Goal: Check status: Check status

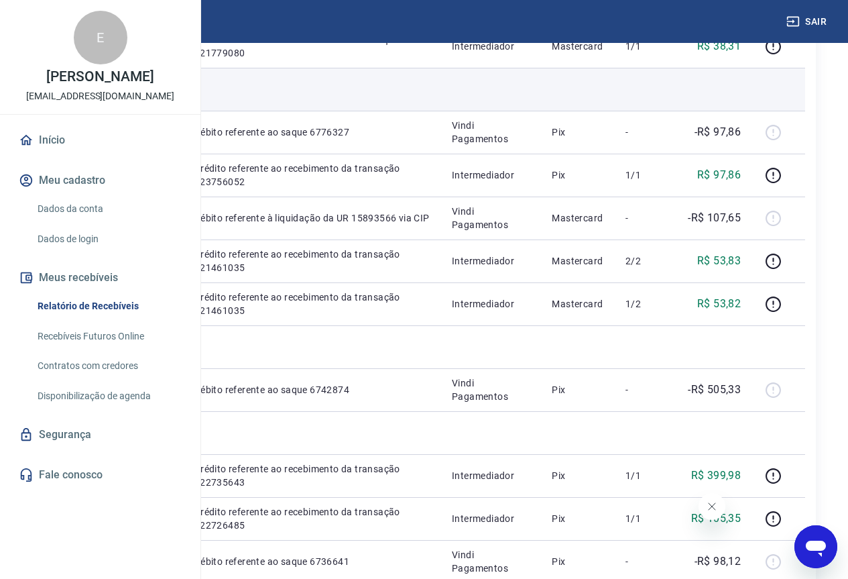
scroll to position [134, 0]
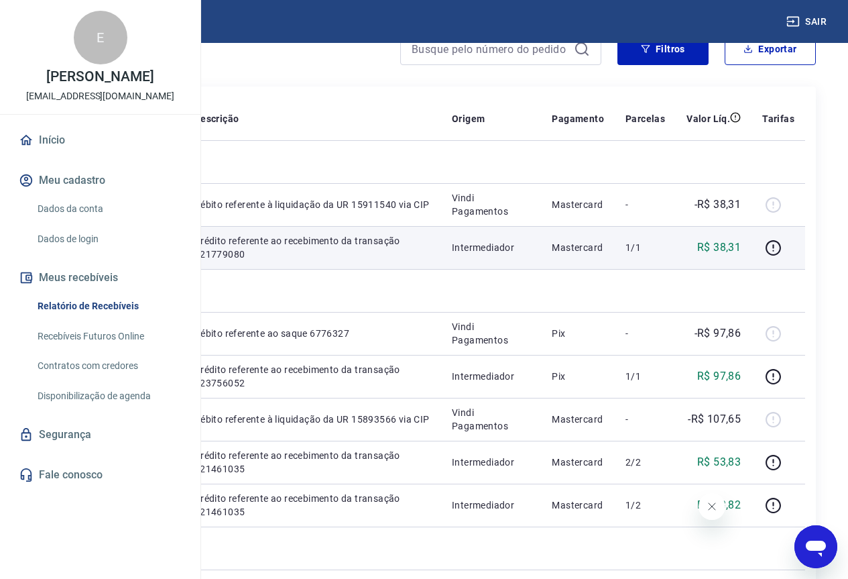
drag, startPoint x: 332, startPoint y: 286, endPoint x: 365, endPoint y: 286, distance: 33.5
click at [183, 269] on td "134708" at bounding box center [155, 247] width 55 height 43
copy p "134708"
